Goal: Transaction & Acquisition: Purchase product/service

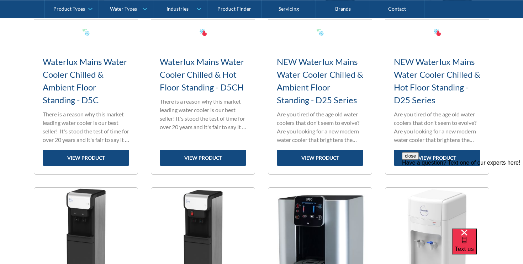
scroll to position [382, 0]
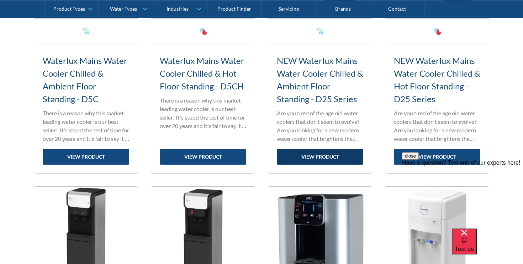
click at [338, 157] on link "view product" at bounding box center [320, 157] width 86 height 16
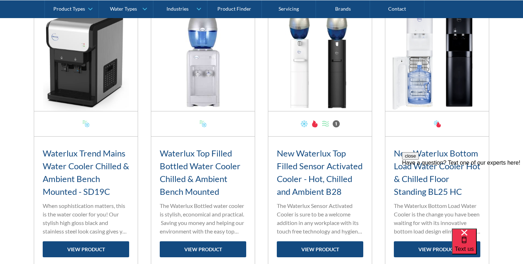
scroll to position [871, 0]
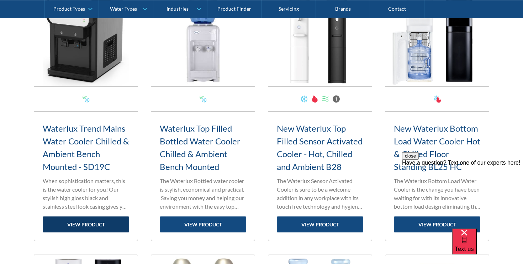
click at [110, 221] on link "view product" at bounding box center [86, 225] width 86 height 16
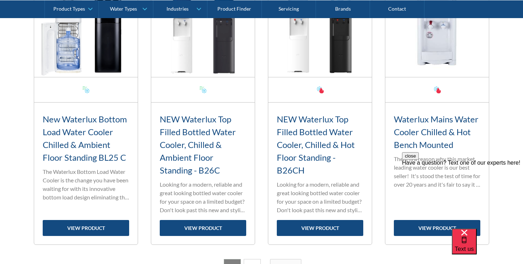
scroll to position [1165, 0]
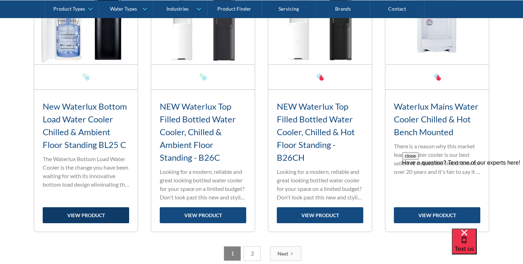
click at [111, 209] on link "view product" at bounding box center [86, 216] width 86 height 16
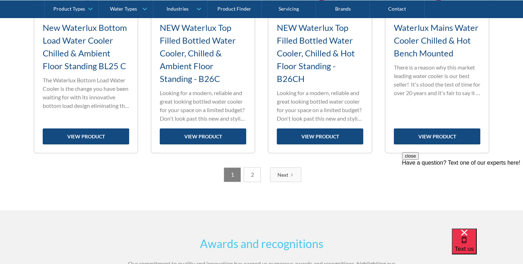
scroll to position [1247, 0]
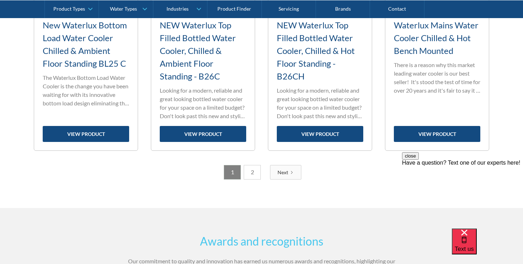
click at [251, 169] on link "2" at bounding box center [251, 172] width 17 height 15
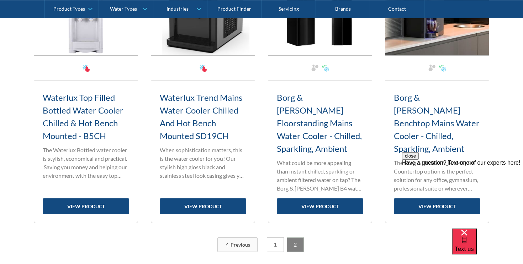
scroll to position [372, 0]
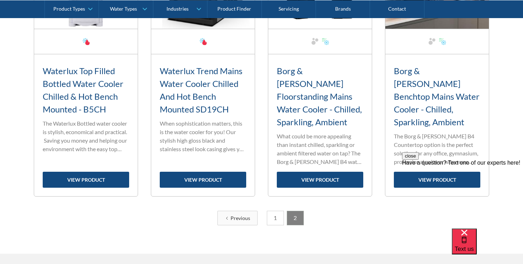
click at [426, 166] on div "close Have a question? Text one of our experts here!" at bounding box center [462, 159] width 121 height 14
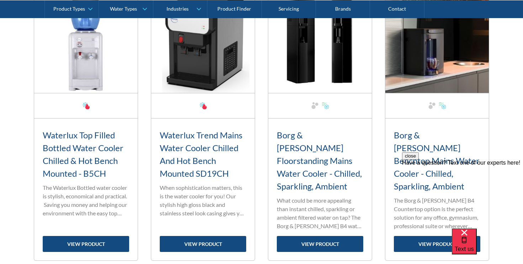
scroll to position [307, 0]
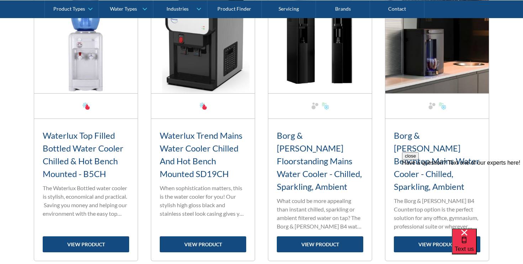
click at [434, 74] on img at bounding box center [436, 41] width 103 height 103
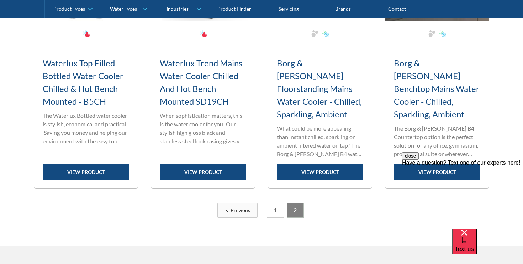
scroll to position [387, 0]
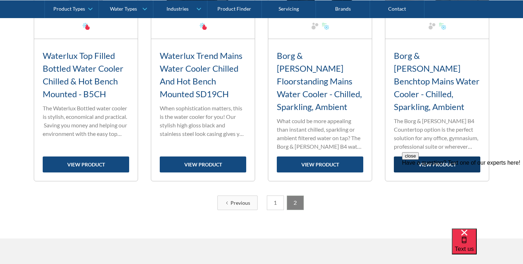
click at [439, 157] on link "view product" at bounding box center [436, 165] width 86 height 16
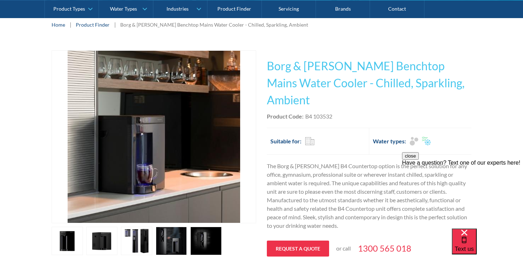
click at [96, 229] on link "open lightbox" at bounding box center [101, 241] width 31 height 28
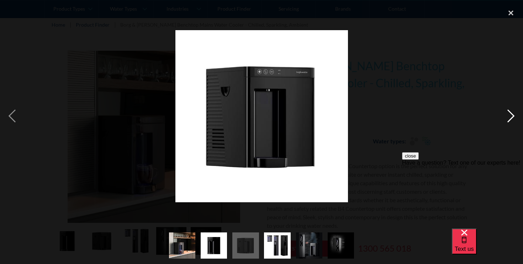
click at [516, 117] on div "next image" at bounding box center [510, 116] width 24 height 222
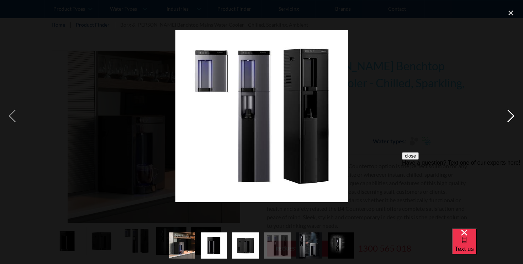
click at [511, 118] on div "next image" at bounding box center [510, 116] width 24 height 222
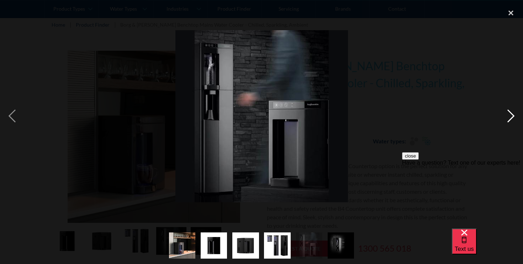
click at [511, 118] on div "next image" at bounding box center [510, 116] width 24 height 222
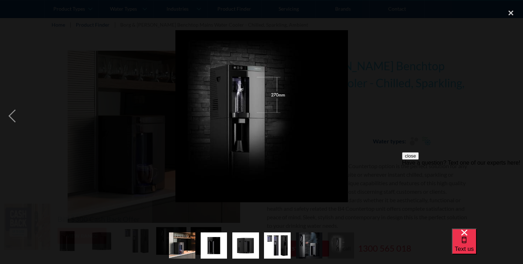
click at [511, 118] on div "next image" at bounding box center [510, 116] width 24 height 222
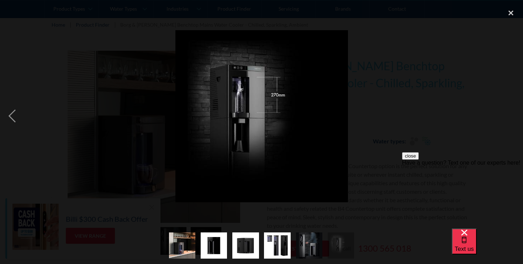
click at [511, 118] on div "next image" at bounding box center [510, 116] width 24 height 222
click at [17, 114] on div "previous image" at bounding box center [12, 116] width 24 height 222
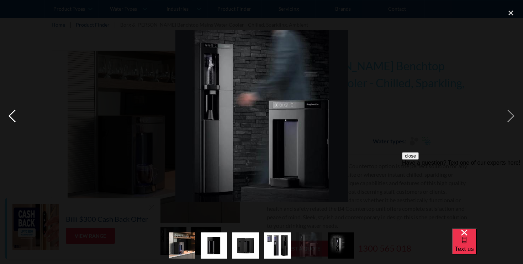
click at [17, 114] on div "previous image" at bounding box center [12, 116] width 24 height 222
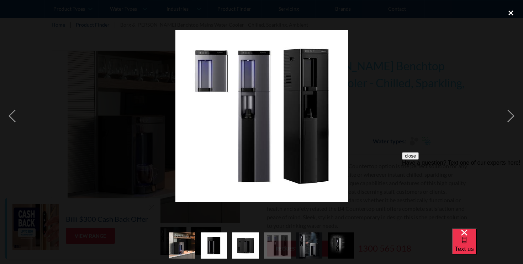
click at [510, 16] on div "close lightbox" at bounding box center [510, 13] width 24 height 16
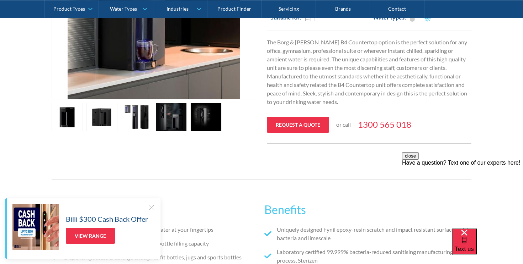
scroll to position [215, 0]
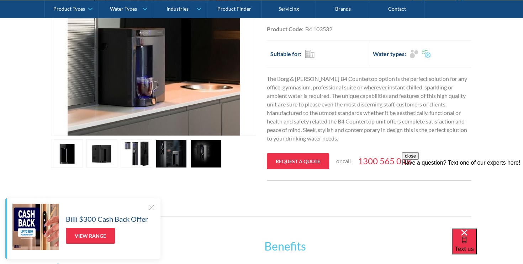
click at [199, 149] on link "open lightbox" at bounding box center [205, 154] width 31 height 28
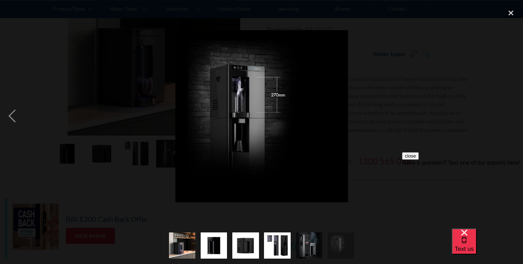
click at [260, 249] on div "show item 3 of 6" at bounding box center [246, 245] width 32 height 37
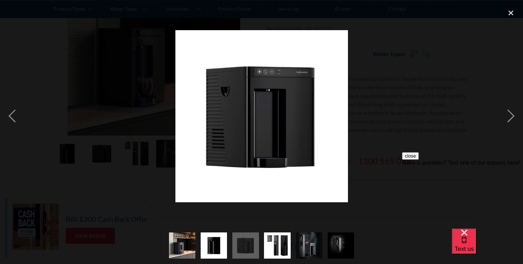
click at [276, 249] on img "show item 4 of 6" at bounding box center [277, 246] width 26 height 26
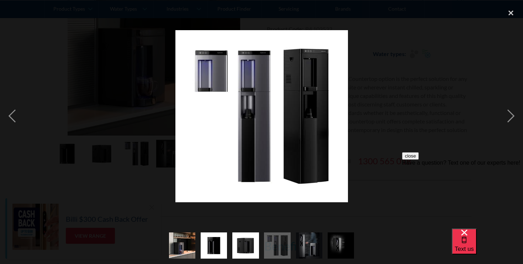
click at [317, 243] on img "show item 5 of 6" at bounding box center [309, 246] width 26 height 26
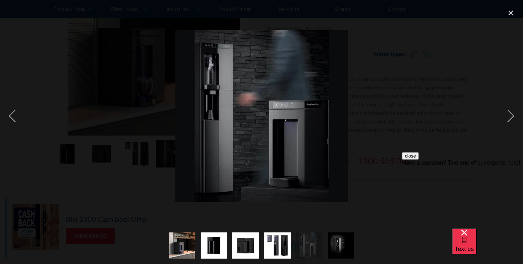
click at [337, 241] on img "show item 6 of 6" at bounding box center [340, 246] width 26 height 26
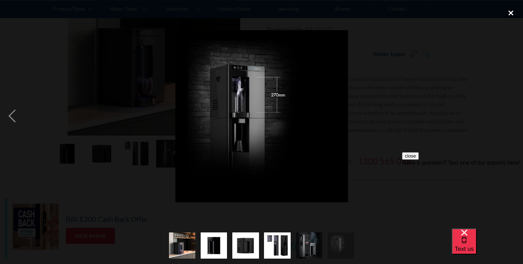
click at [508, 9] on div "close lightbox" at bounding box center [510, 13] width 24 height 16
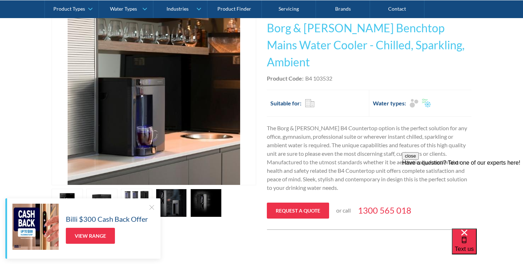
scroll to position [160, 0]
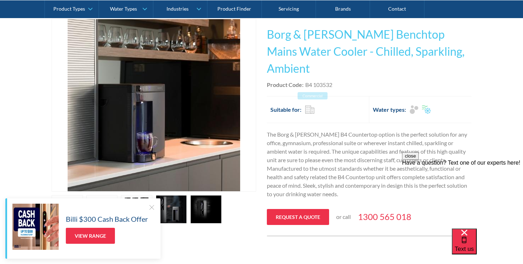
click at [306, 105] on div "Commercial" at bounding box center [310, 109] width 10 height 9
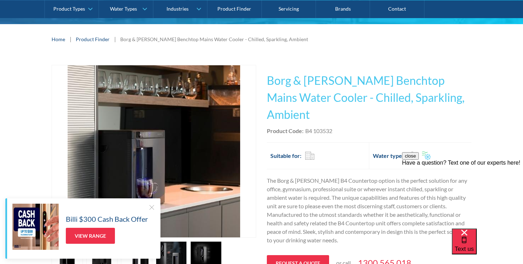
scroll to position [163, 0]
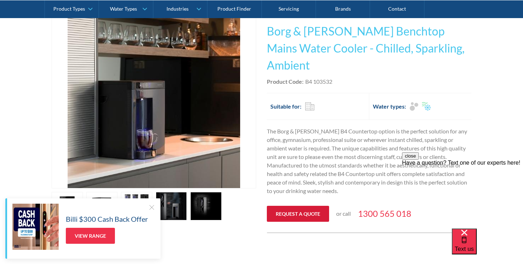
click at [314, 206] on link "Request a quote" at bounding box center [298, 214] width 62 height 16
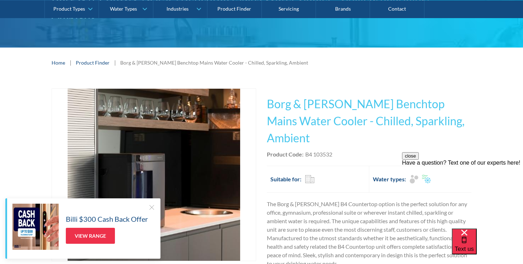
scroll to position [89, 0]
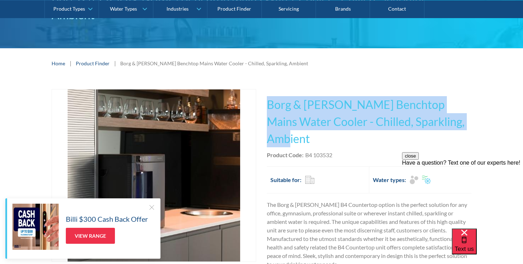
drag, startPoint x: 318, startPoint y: 123, endPoint x: 269, endPoint y: 90, distance: 59.1
click at [269, 96] on h1 "Borg & [PERSON_NAME] Benchtop Mains Water Cooler - Chilled, Sparkling, Ambient" at bounding box center [369, 121] width 204 height 51
